Goal: Navigation & Orientation: Find specific page/section

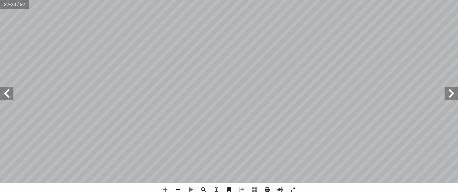
click at [181, 189] on span at bounding box center [178, 189] width 13 height 13
click at [169, 193] on span at bounding box center [165, 189] width 13 height 13
click at [150, 147] on div "١٨ َ ل ْ و َ ح ً ة َ ر ِ ئ � د َ و ، ُ ناطيس ْ غ ِ م ْ ل � ها ُ ب ِ ذ ْ ج َ ي ي…" at bounding box center [229, 98] width 458 height 196
click at [178, 190] on span at bounding box center [178, 189] width 13 height 13
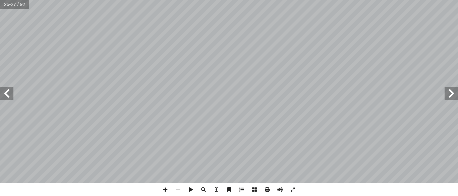
click at [453, 94] on span at bounding box center [450, 93] width 13 height 13
click at [165, 191] on span at bounding box center [165, 189] width 13 height 13
